Goal: Task Accomplishment & Management: Use online tool/utility

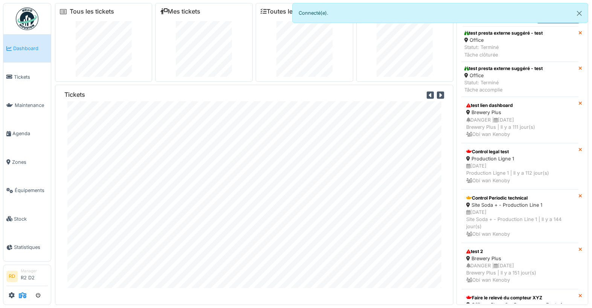
click at [25, 295] on icon at bounding box center [23, 295] width 8 height 6
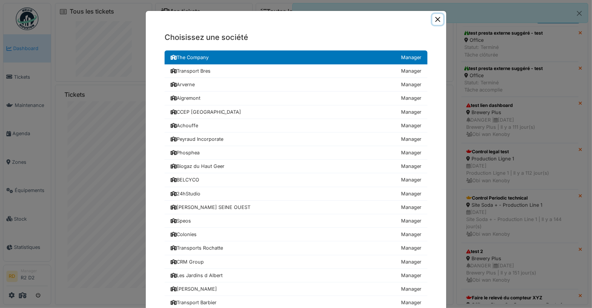
click at [437, 15] on button "Close" at bounding box center [437, 19] width 11 height 11
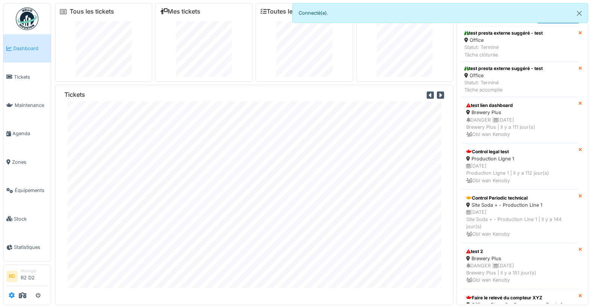
click at [14, 295] on icon at bounding box center [12, 295] width 6 height 6
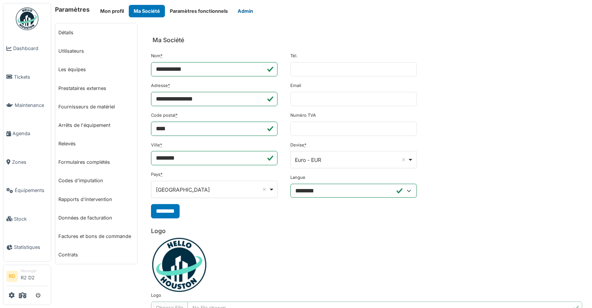
click at [248, 8] on button "Admin" at bounding box center [245, 11] width 25 height 12
click at [246, 14] on button "Admin" at bounding box center [245, 11] width 25 height 12
click at [241, 11] on button "Admin" at bounding box center [245, 11] width 25 height 12
click at [246, 13] on button "Admin" at bounding box center [245, 11] width 25 height 12
click at [245, 9] on button "Admin" at bounding box center [245, 11] width 25 height 12
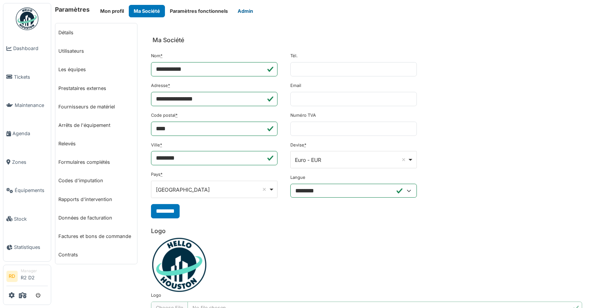
click at [246, 11] on button "Admin" at bounding box center [245, 11] width 25 height 12
click at [245, 12] on button "Admin" at bounding box center [245, 11] width 25 height 12
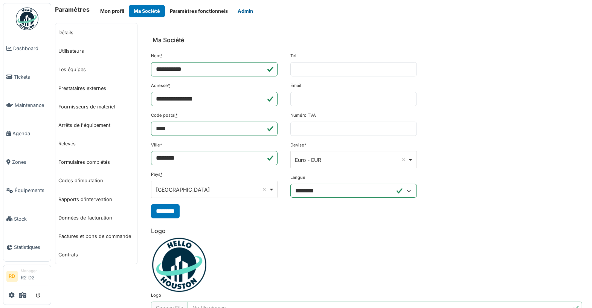
click at [245, 12] on button "Admin" at bounding box center [245, 11] width 25 height 12
click at [199, 12] on button "Paramètres fonctionnels" at bounding box center [199, 11] width 68 height 12
click at [241, 10] on button "Admin" at bounding box center [245, 11] width 25 height 12
click at [246, 15] on button "Admin" at bounding box center [245, 11] width 25 height 12
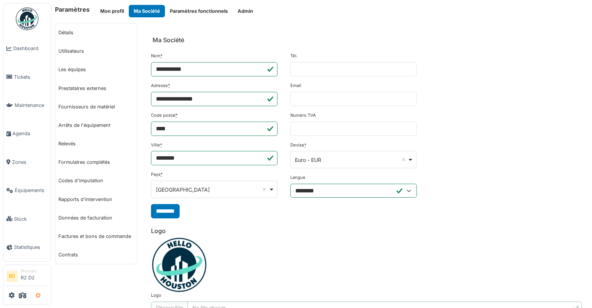
click at [39, 294] on icon "submit" at bounding box center [38, 295] width 5 height 5
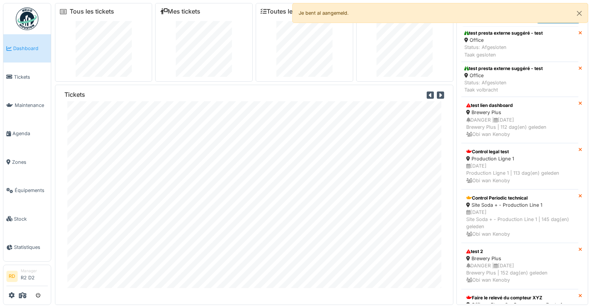
click at [15, 295] on div at bounding box center [26, 295] width 41 height 12
click at [10, 295] on icon at bounding box center [12, 295] width 6 height 6
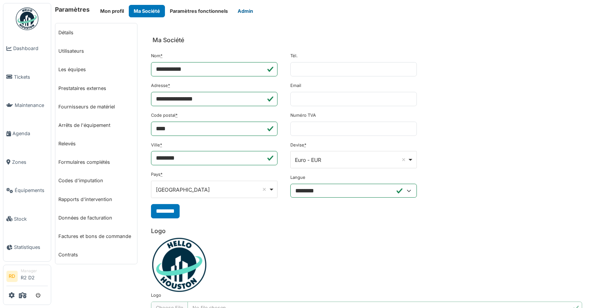
click at [238, 15] on button "Admin" at bounding box center [245, 11] width 25 height 12
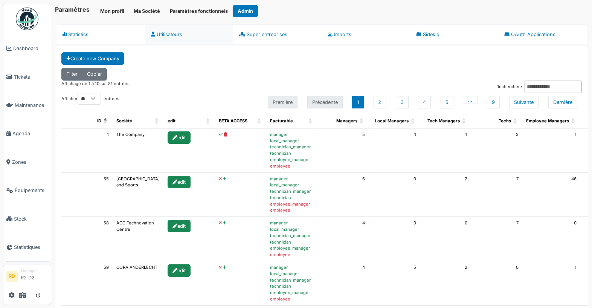
click at [160, 32] on link "Utilisateurs" at bounding box center [189, 34] width 88 height 20
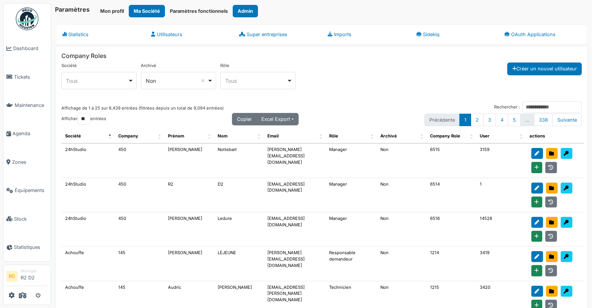
click at [99, 81] on div "Tous Remove item" at bounding box center [96, 81] width 61 height 8
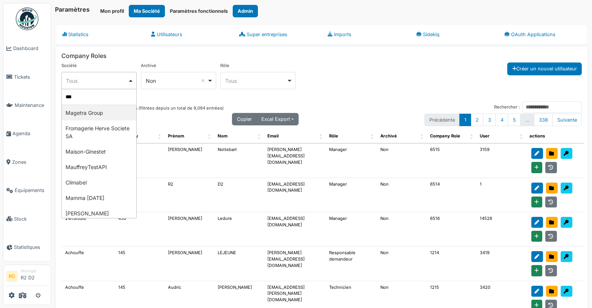
type input "****"
select select "***"
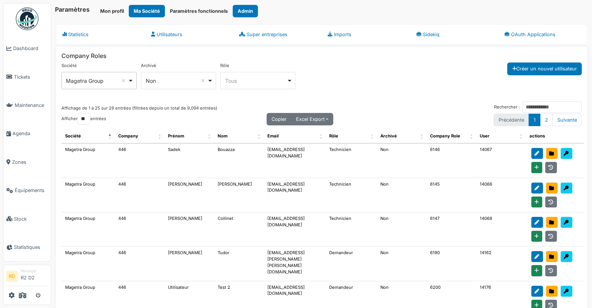
click at [240, 85] on div "**** Tous Remove item" at bounding box center [257, 80] width 75 height 17
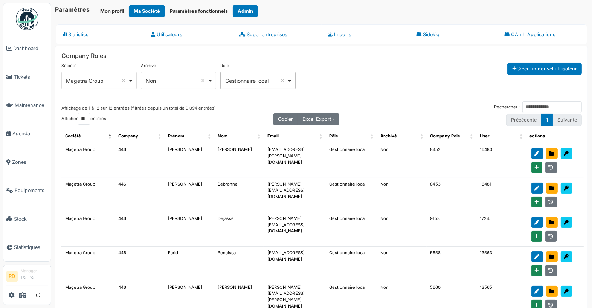
click at [265, 81] on div "Gestionnaire local Remove item" at bounding box center [255, 81] width 61 height 8
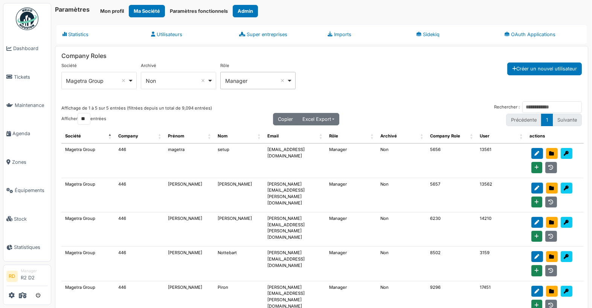
click at [240, 81] on div "Manager Remove item" at bounding box center [255, 81] width 61 height 8
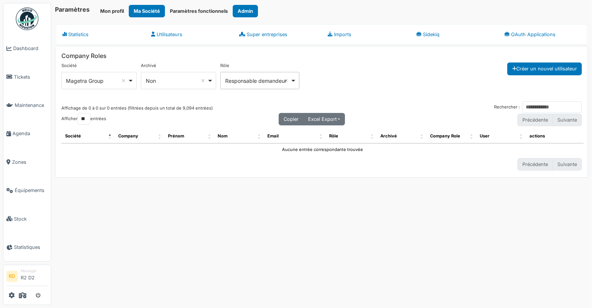
click at [263, 82] on div "Responsable demandeur Remove item" at bounding box center [257, 81] width 65 height 8
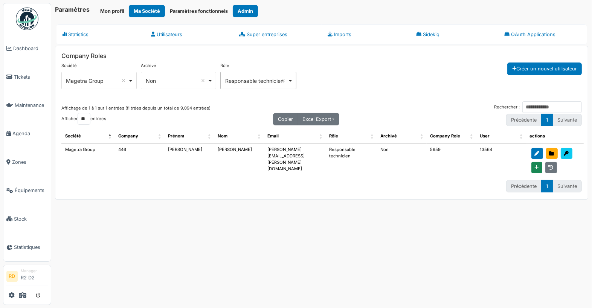
click at [248, 77] on div "Responsable technicien Remove item" at bounding box center [256, 81] width 62 height 8
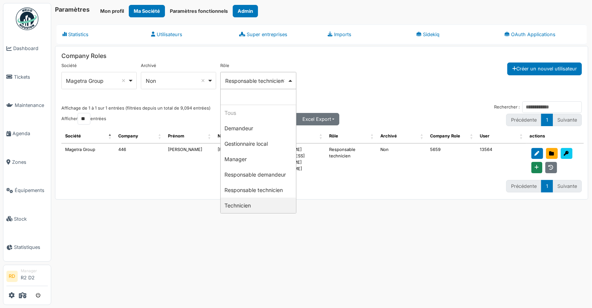
select select "**********"
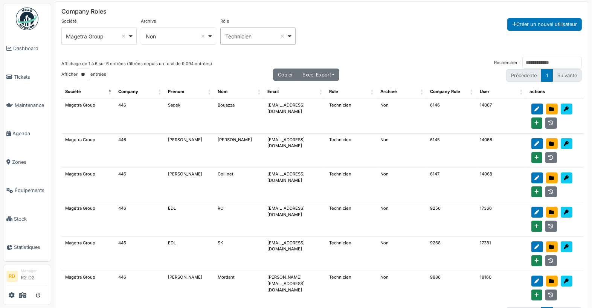
scroll to position [61, 0]
